Goal: Task Accomplishment & Management: Use online tool/utility

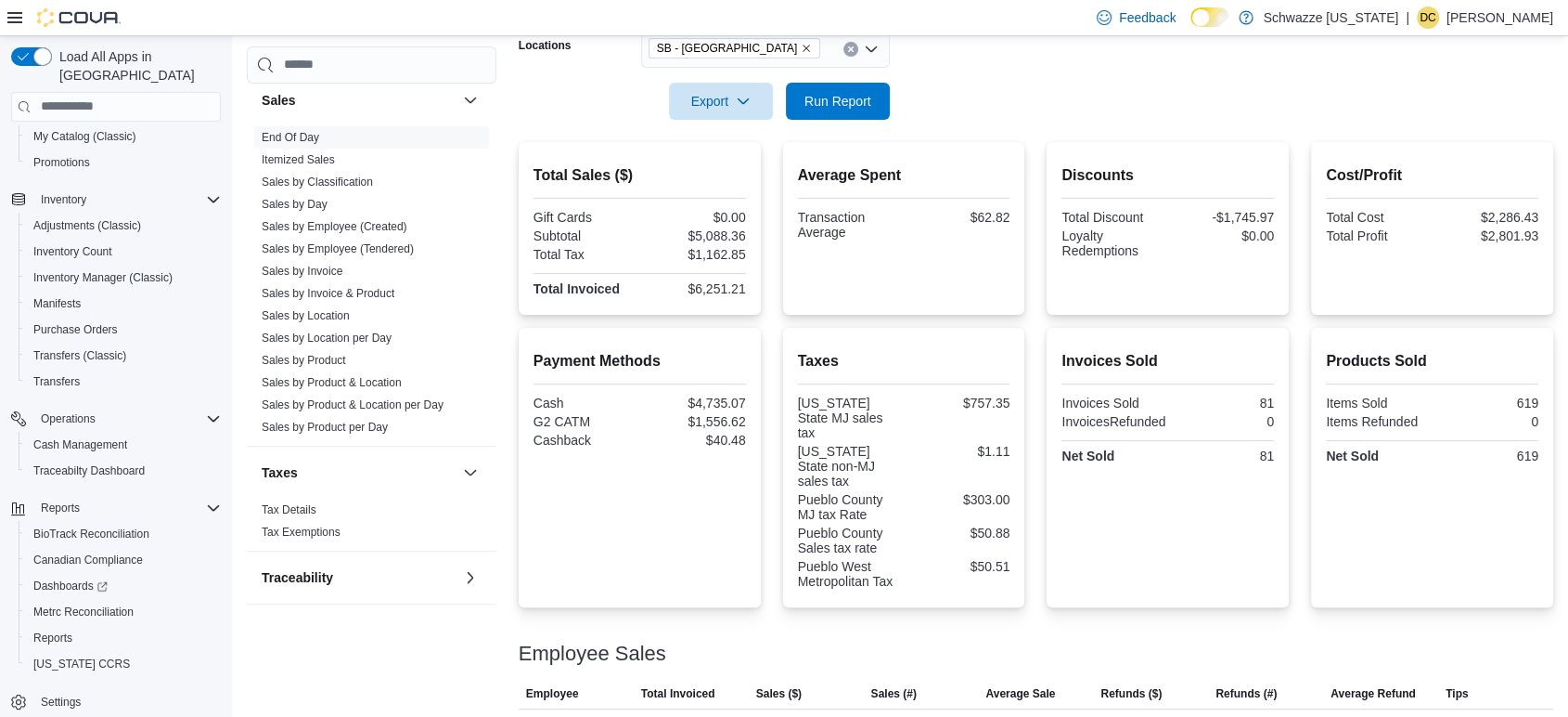
scroll to position [156, 0]
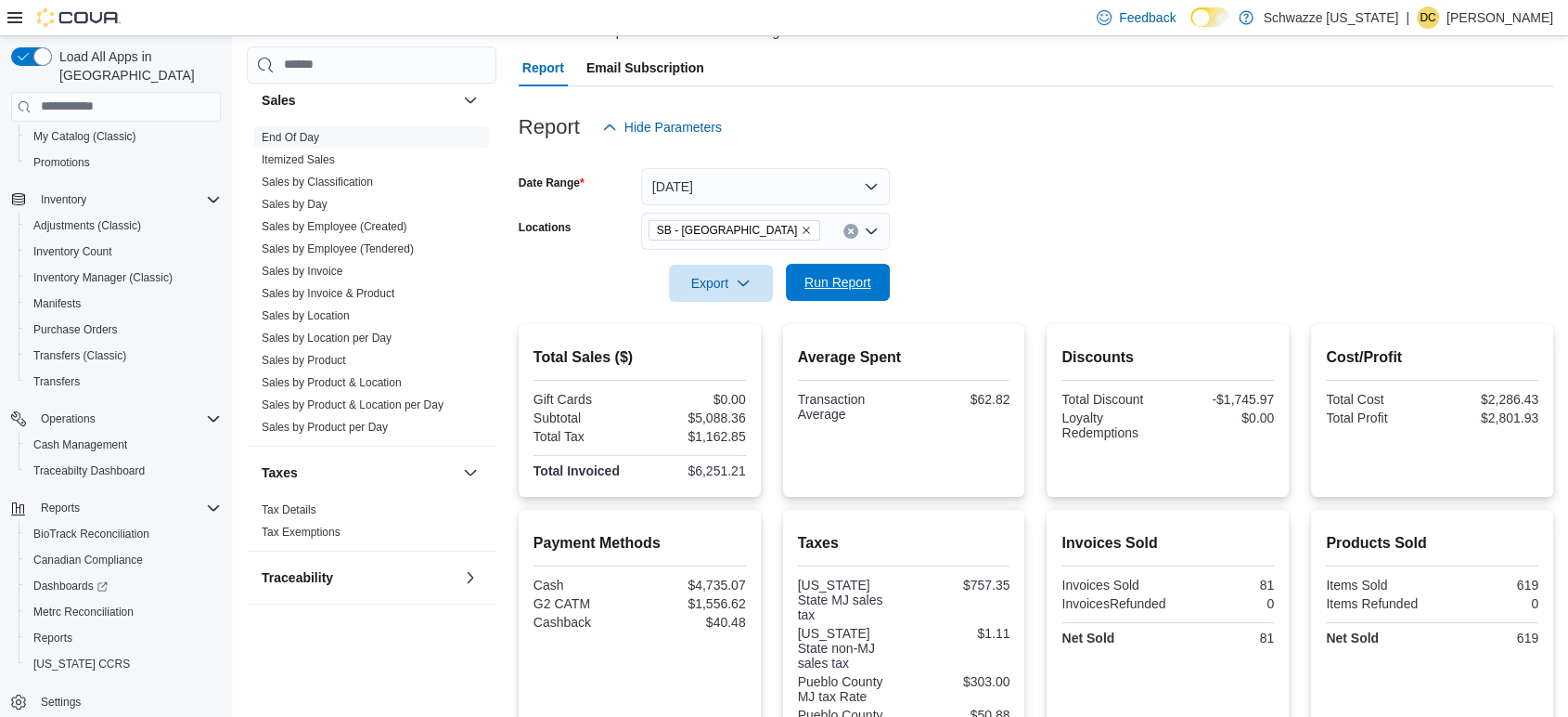
click at [863, 296] on span "Run Report" at bounding box center [838, 282] width 82 height 37
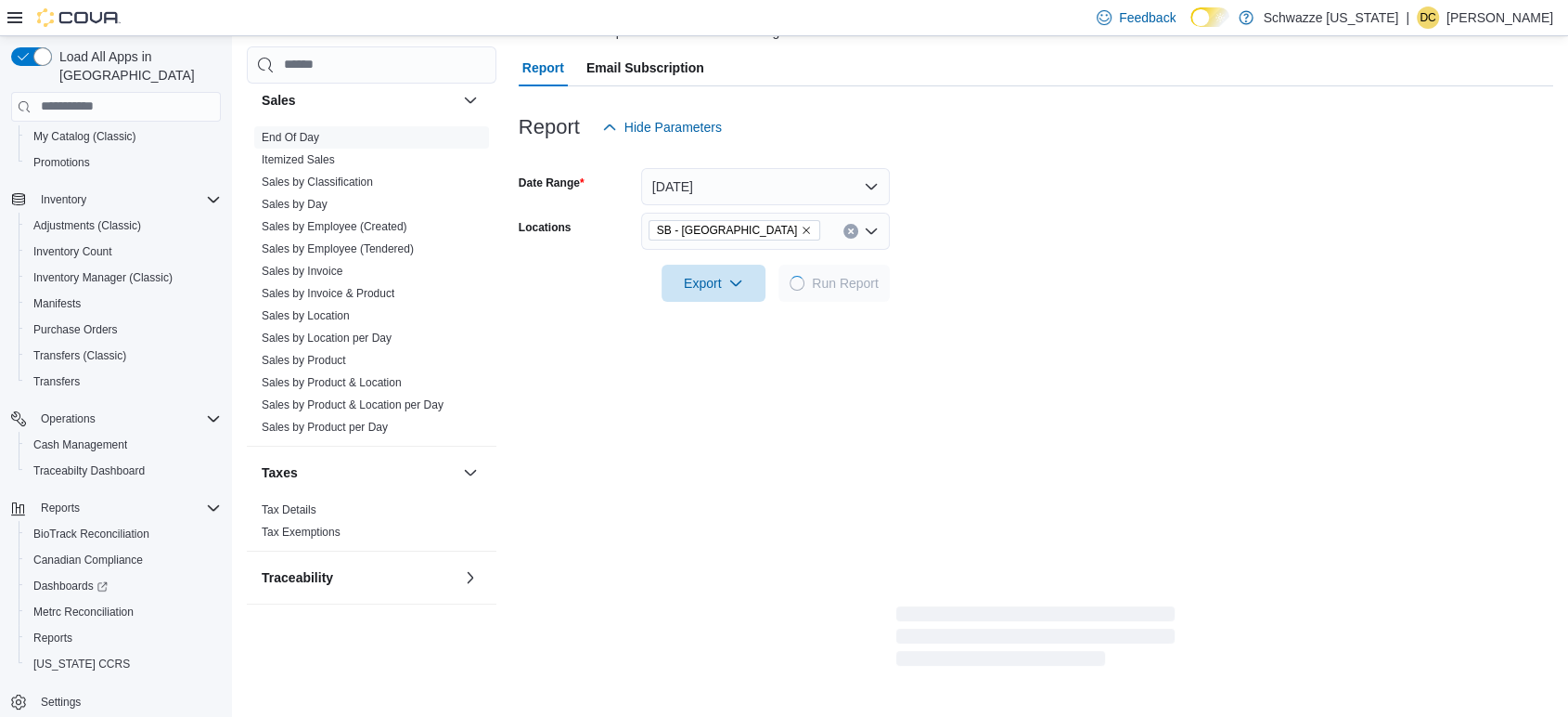
scroll to position [258, 0]
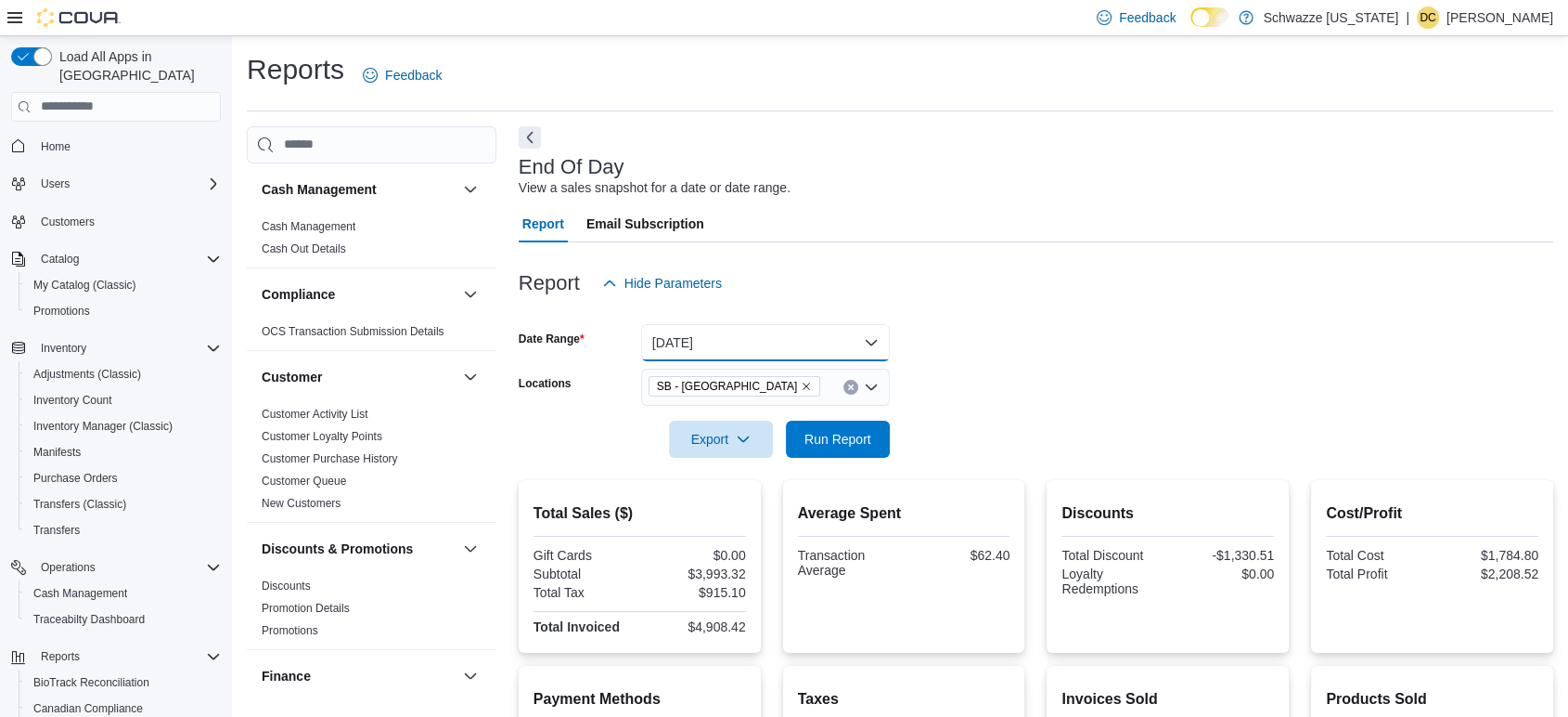
click at [701, 345] on button "Today" at bounding box center [766, 343] width 249 height 37
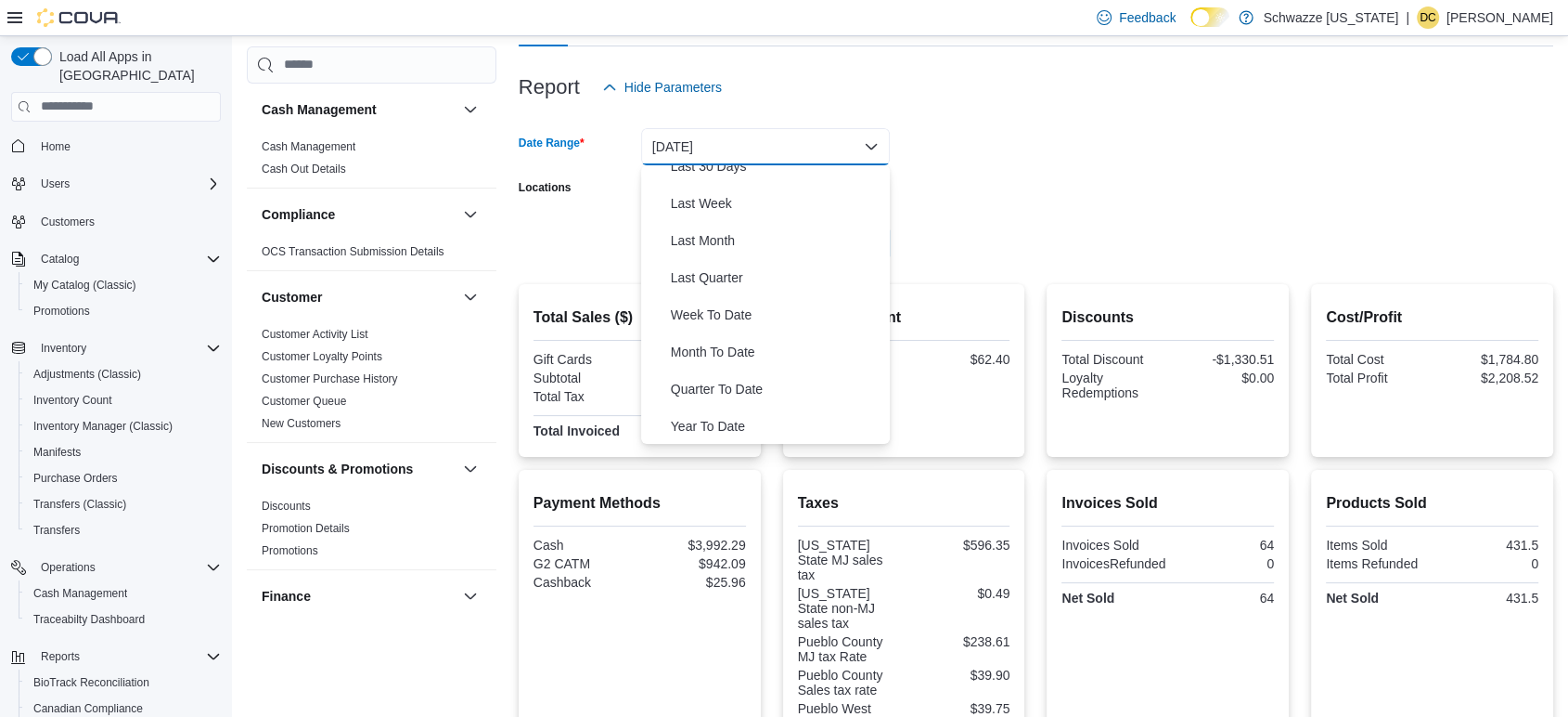
scroll to position [206, 0]
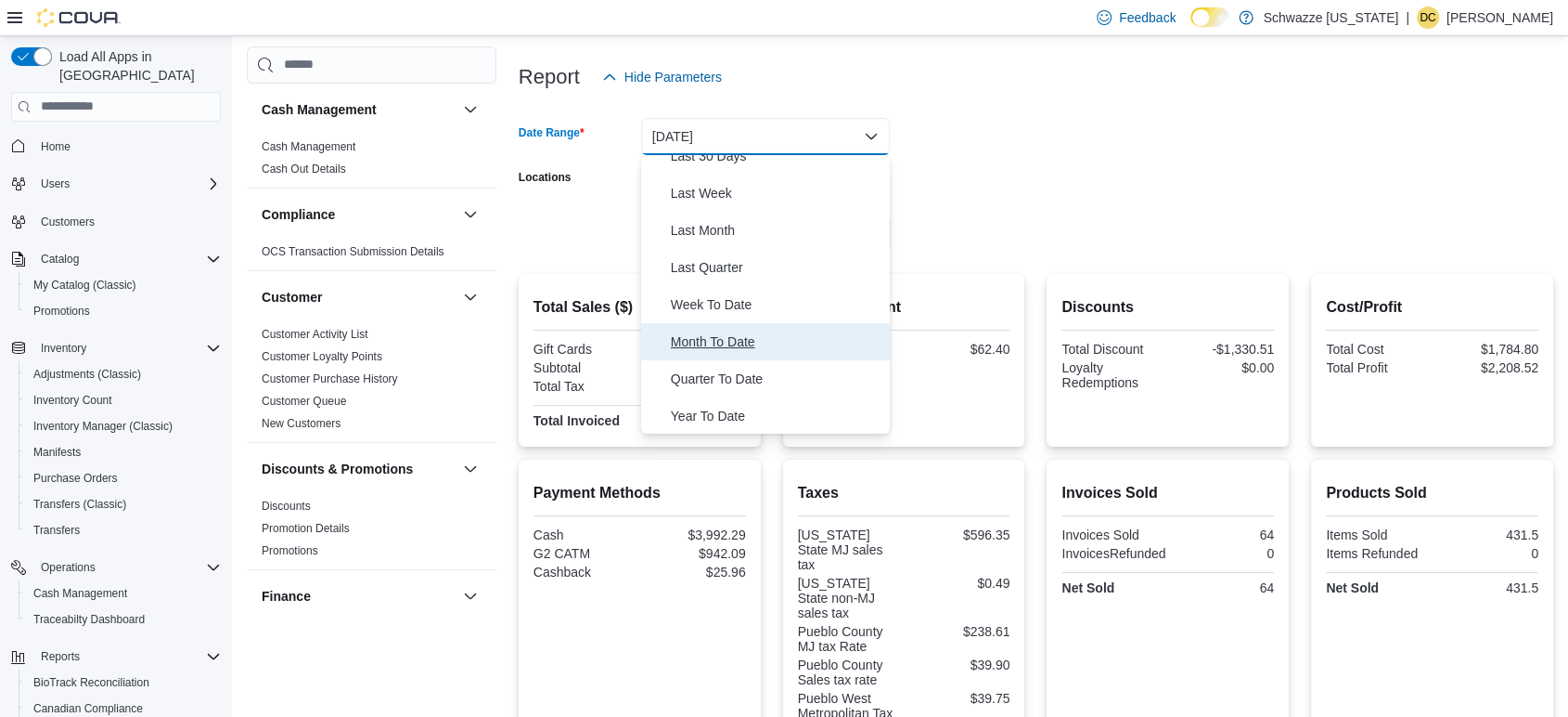
click at [724, 343] on span "Month To Date" at bounding box center [777, 342] width 212 height 22
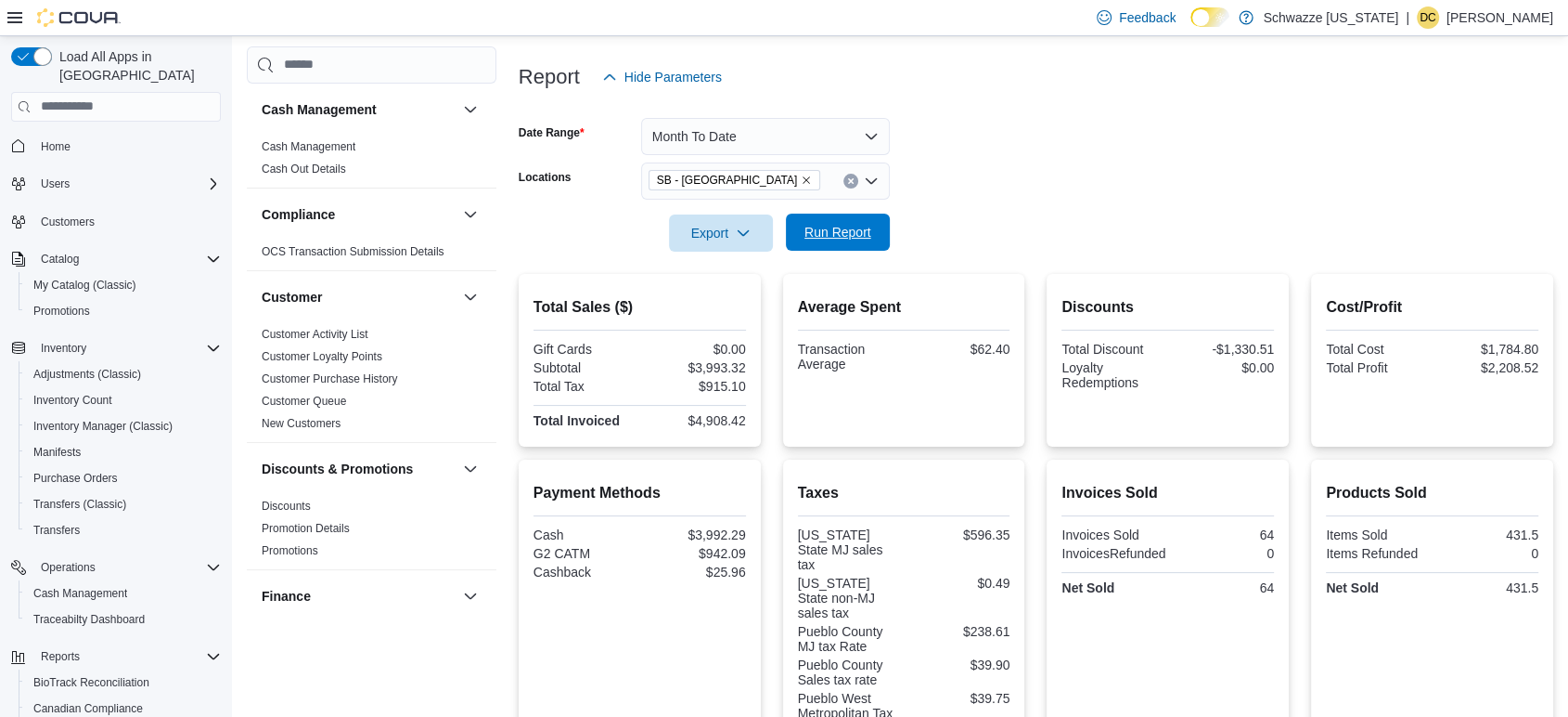
click at [849, 224] on span "Run Report" at bounding box center [838, 232] width 67 height 19
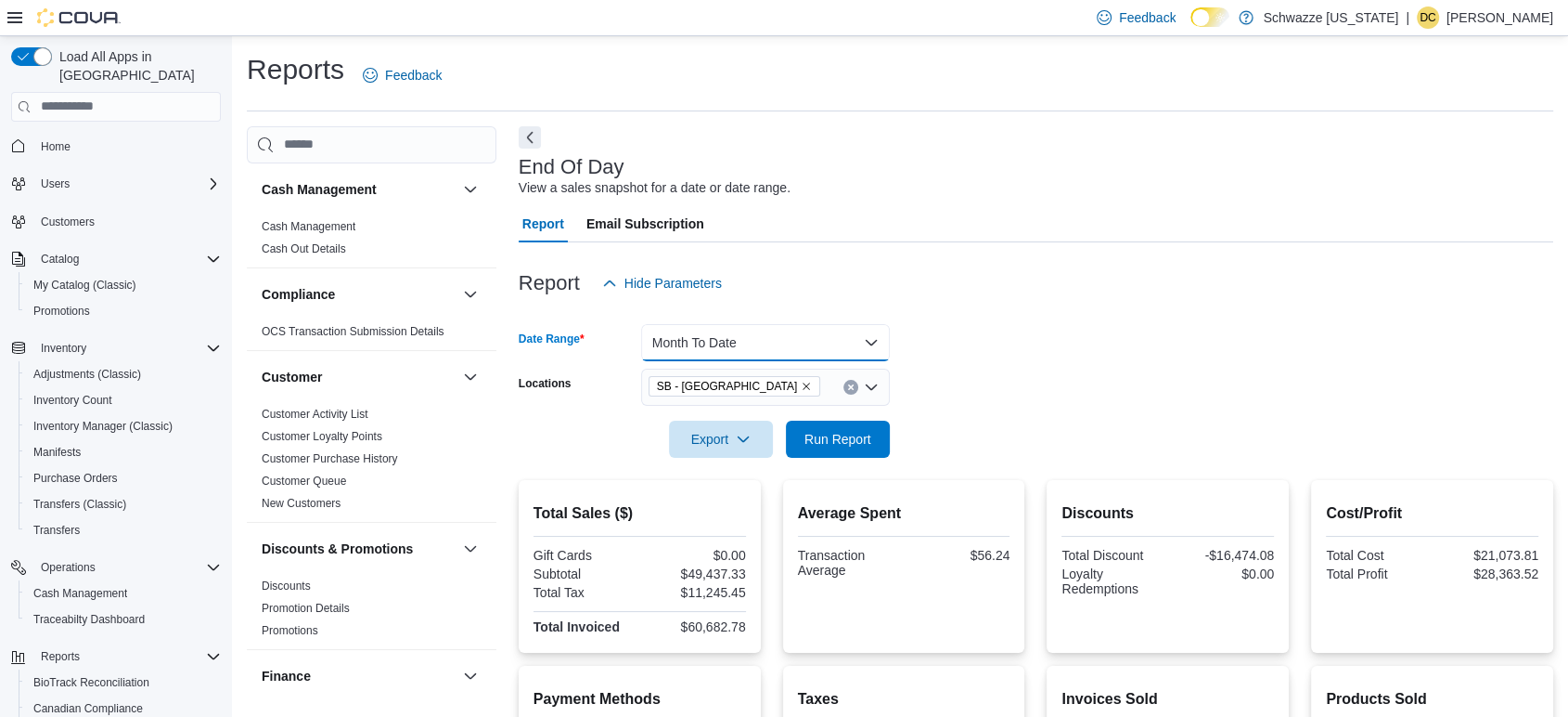
click at [775, 333] on button "Month To Date" at bounding box center [766, 343] width 249 height 37
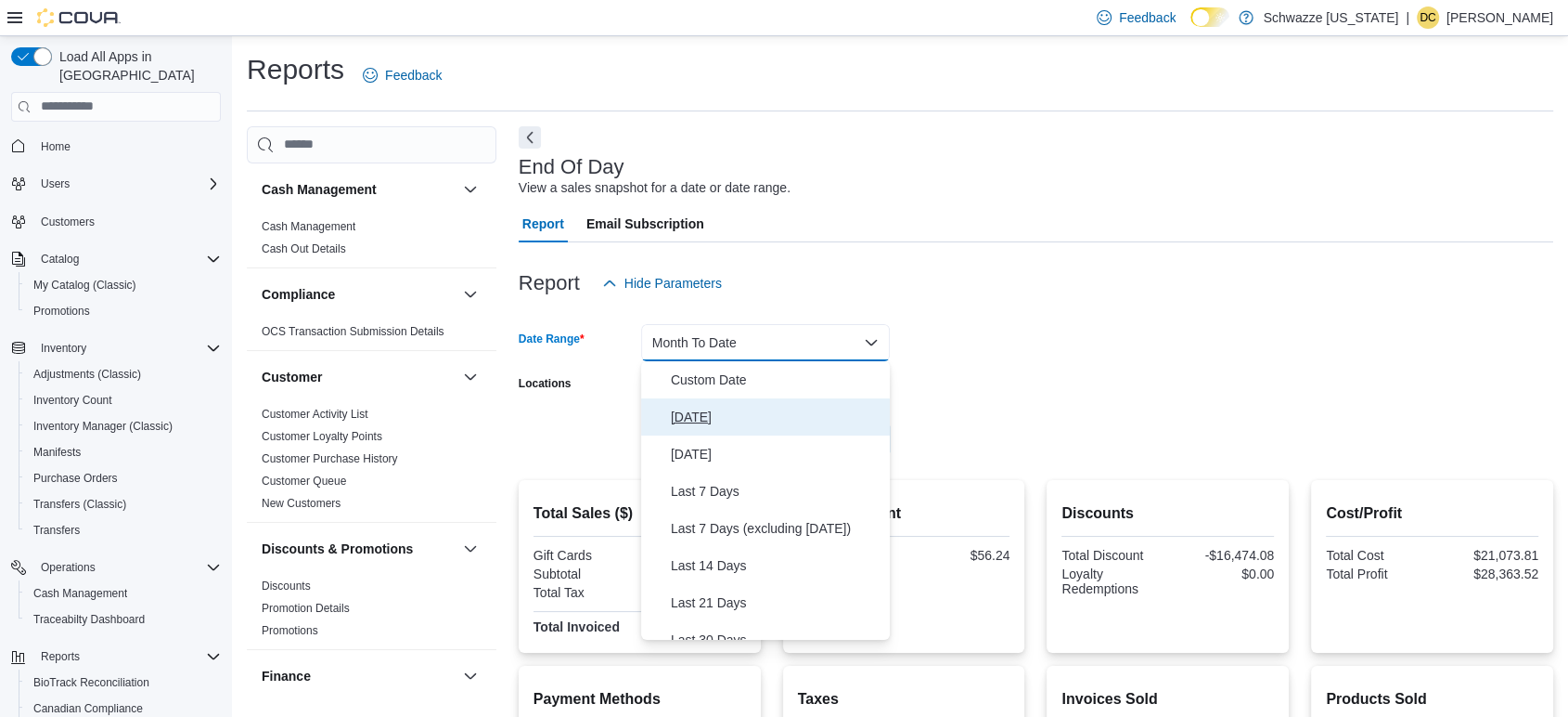
click at [702, 415] on span "Today" at bounding box center [777, 417] width 212 height 22
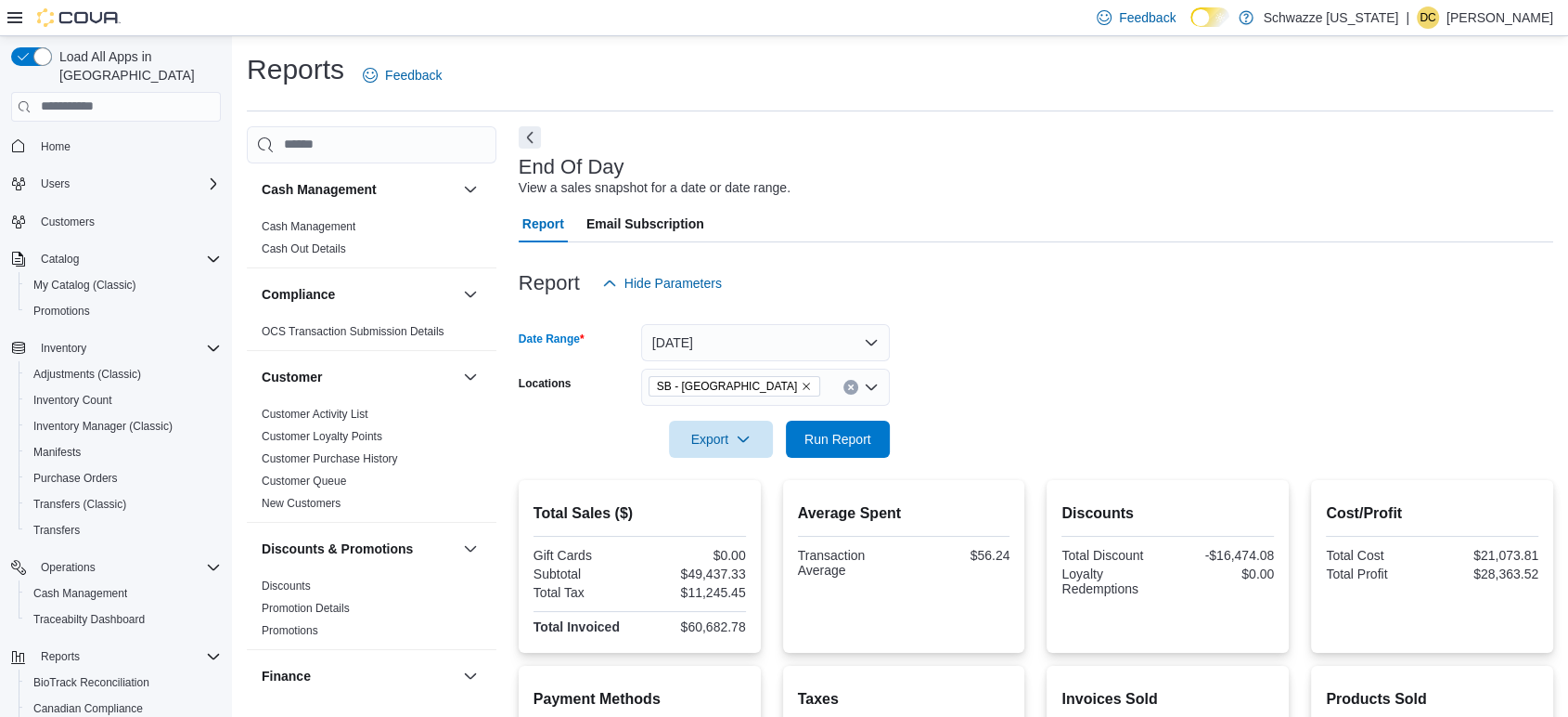
click at [1074, 390] on form "Date Range Today Locations SB - Pueblo West Export Run Report" at bounding box center [1036, 380] width 1035 height 156
click at [846, 441] on span "Run Report" at bounding box center [838, 438] width 67 height 19
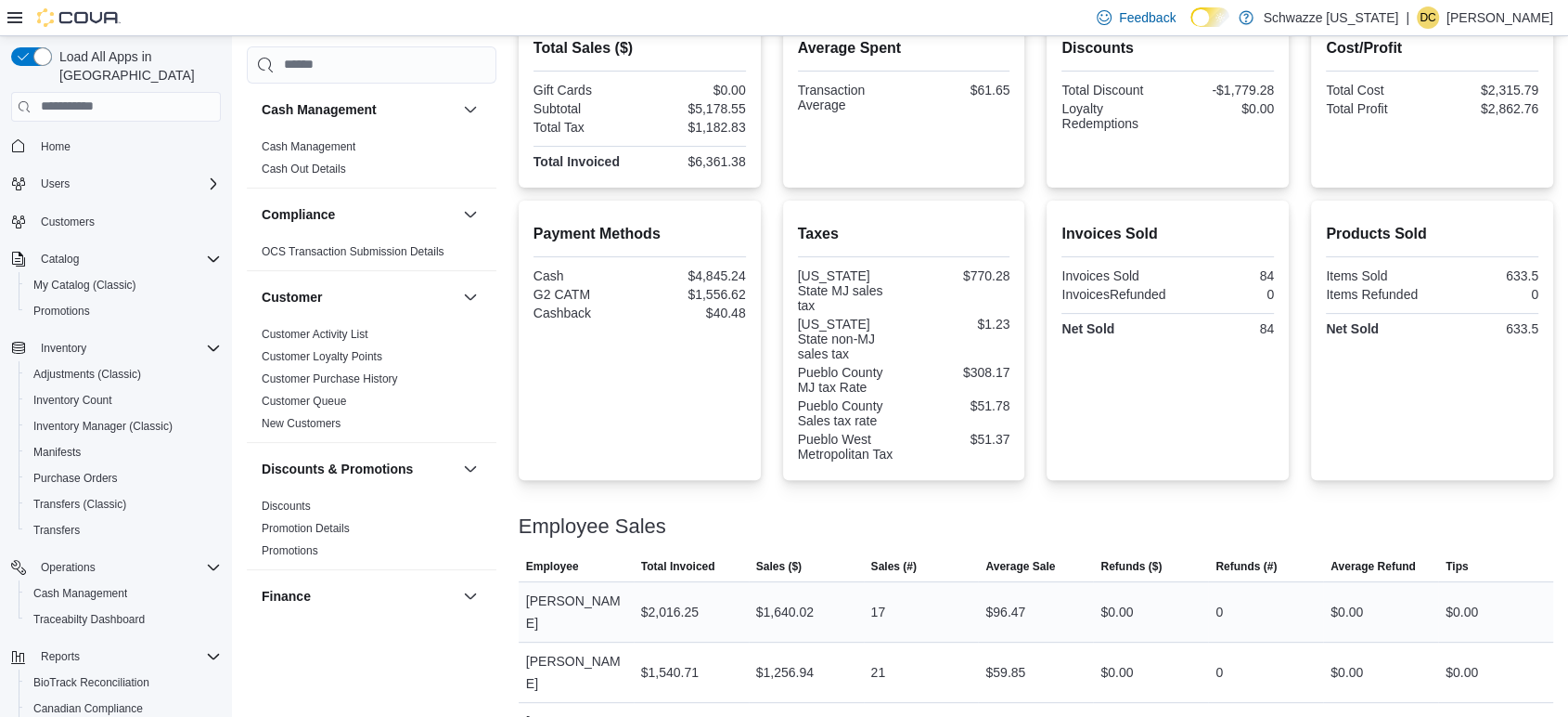
scroll to position [466, 0]
